Goal: Task Accomplishment & Management: Manage account settings

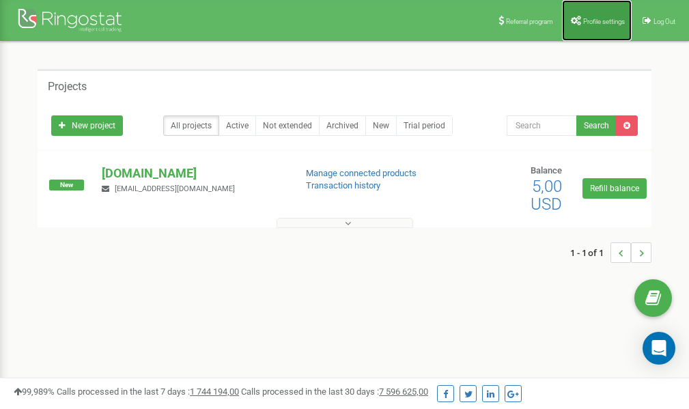
click at [587, 21] on span "Profile settings" at bounding box center [604, 22] width 42 height 8
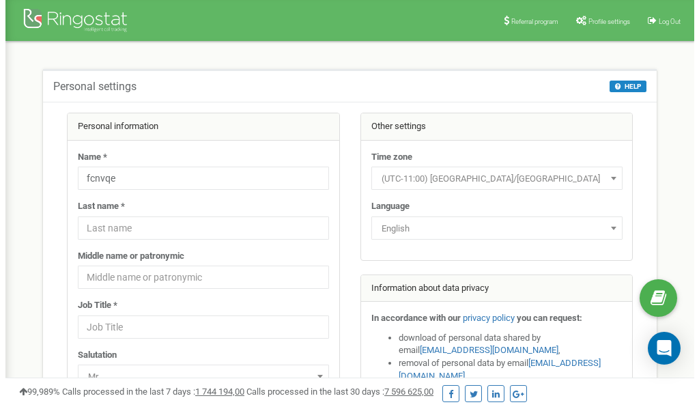
scroll to position [68, 0]
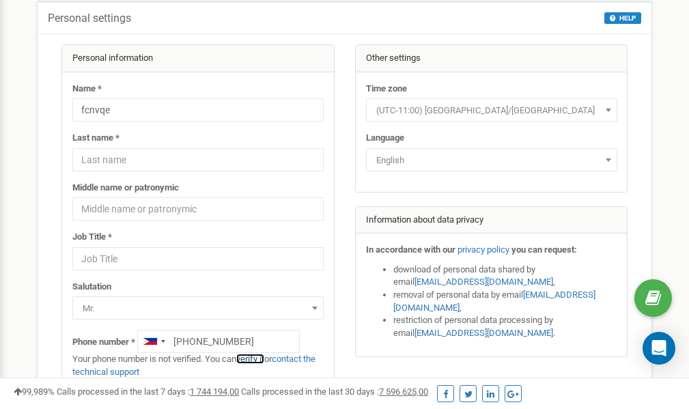
click at [253, 358] on link "verify it" at bounding box center [250, 359] width 28 height 10
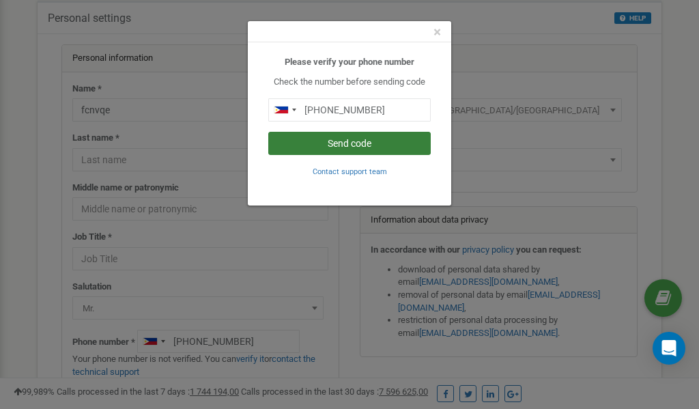
click at [319, 143] on button "Send code" at bounding box center [349, 143] width 162 height 23
